Goal: Navigation & Orientation: Find specific page/section

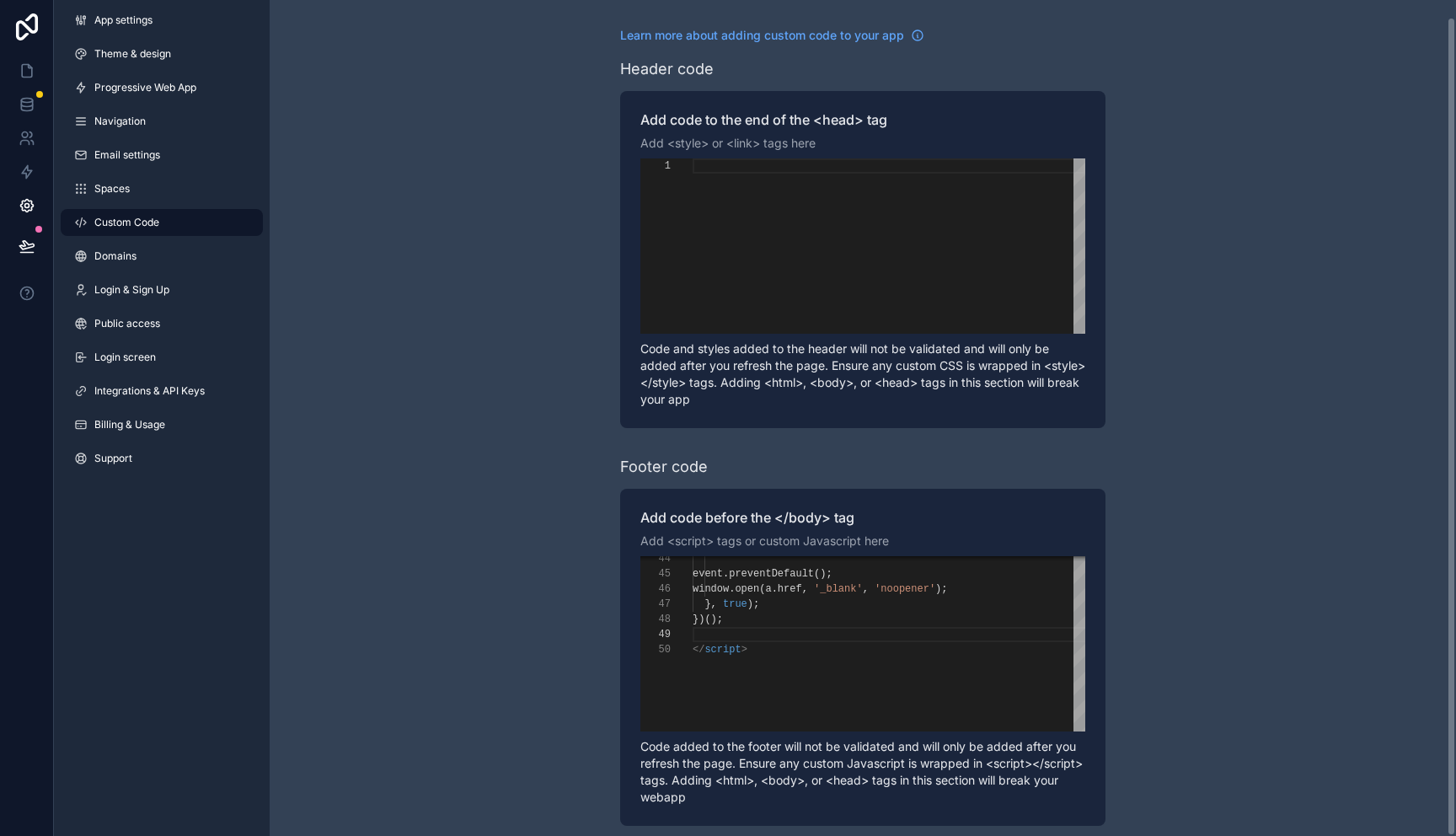
scroll to position [121, 0]
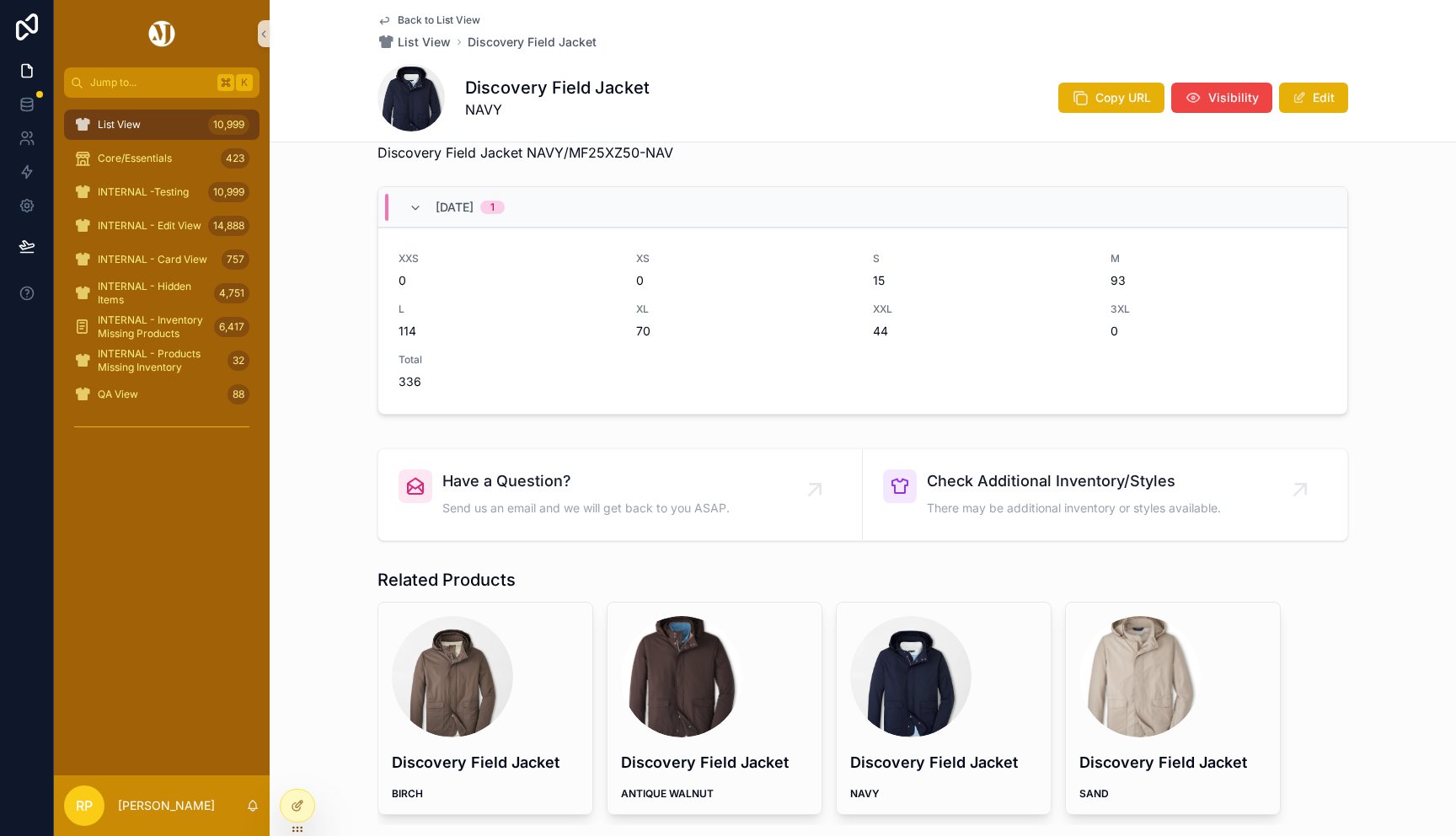
scroll to position [732, 0]
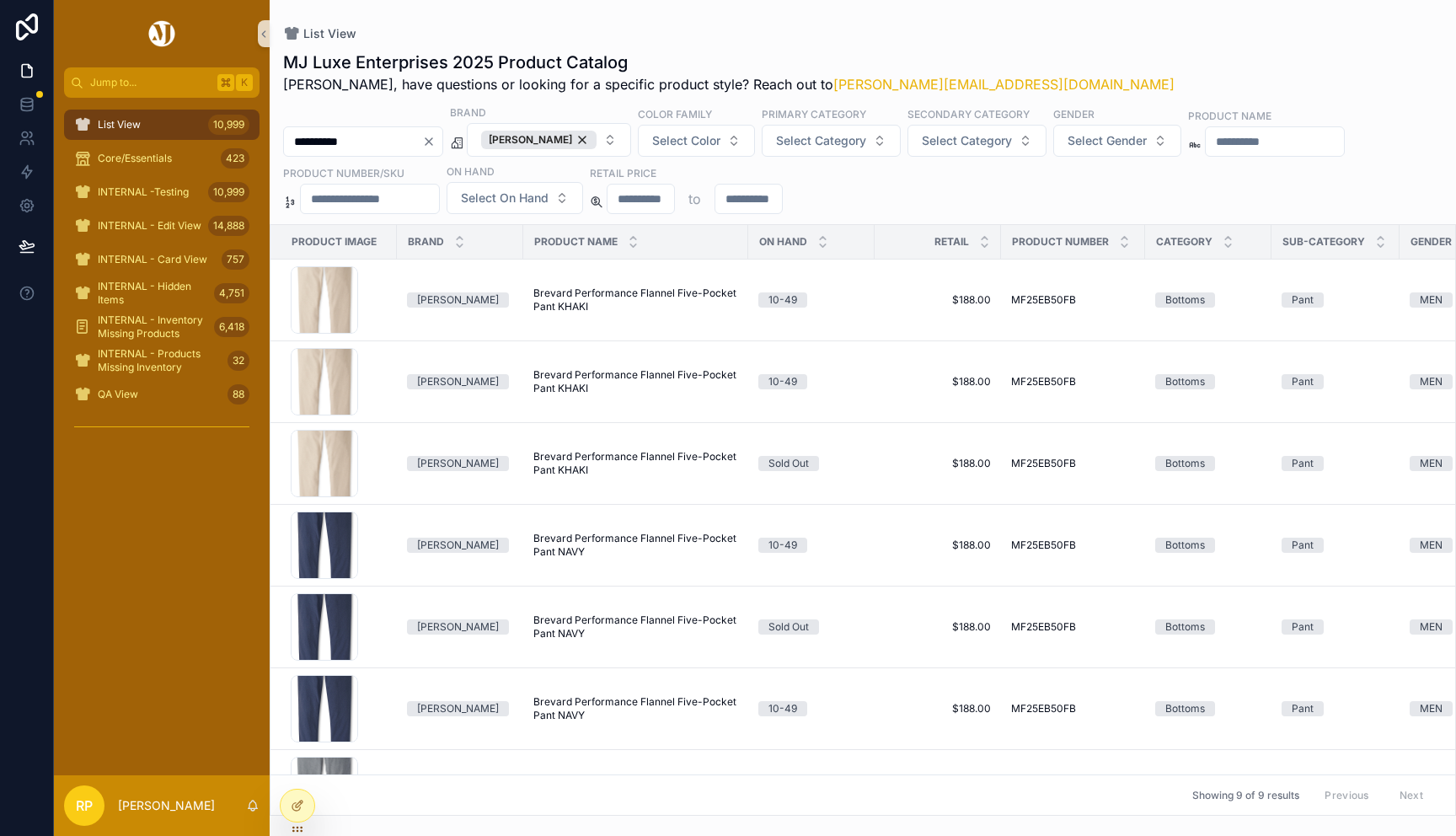
scroll to position [220, 0]
